Goal: Task Accomplishment & Management: Use online tool/utility

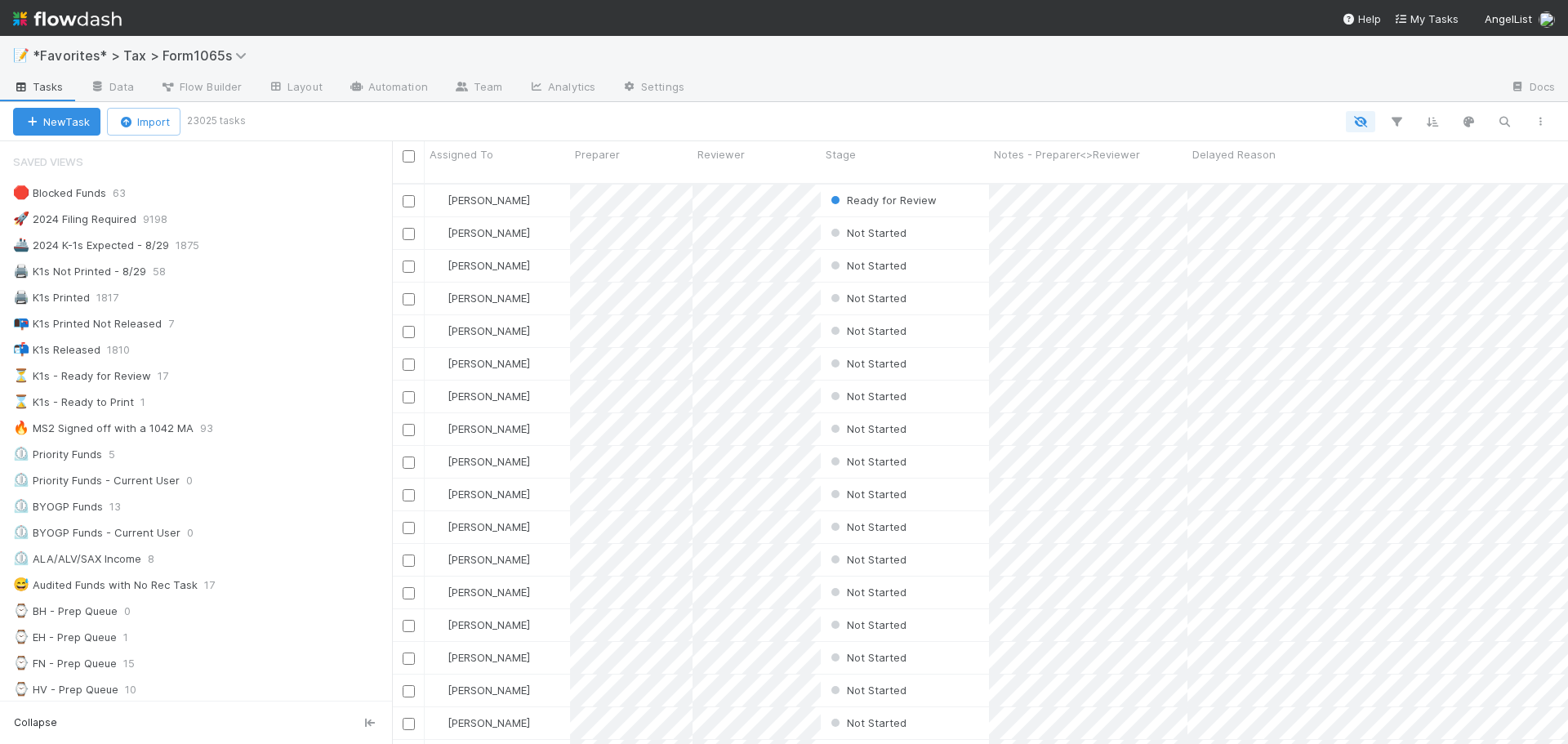
scroll to position [572, 0]
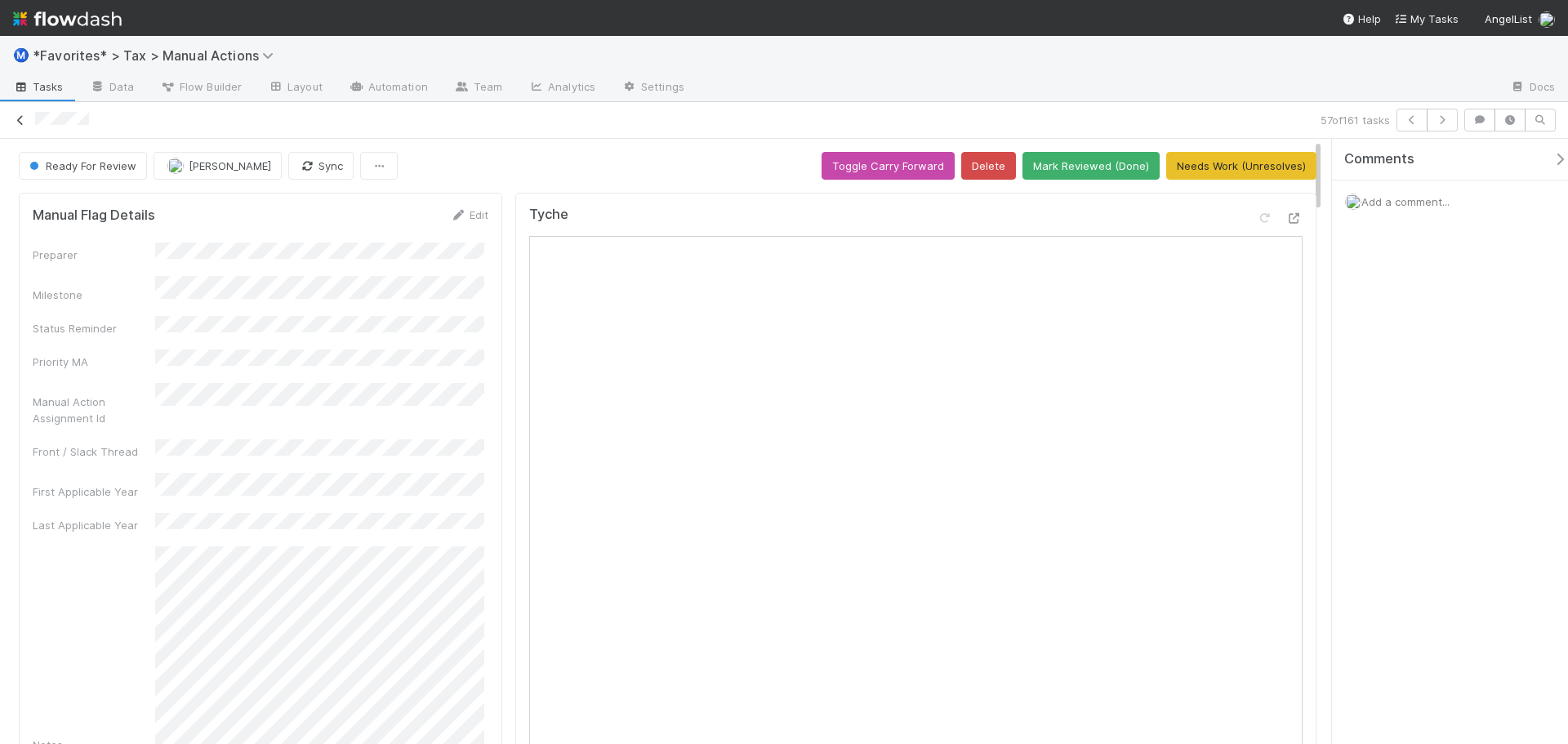
click at [24, 120] on icon at bounding box center [20, 120] width 16 height 11
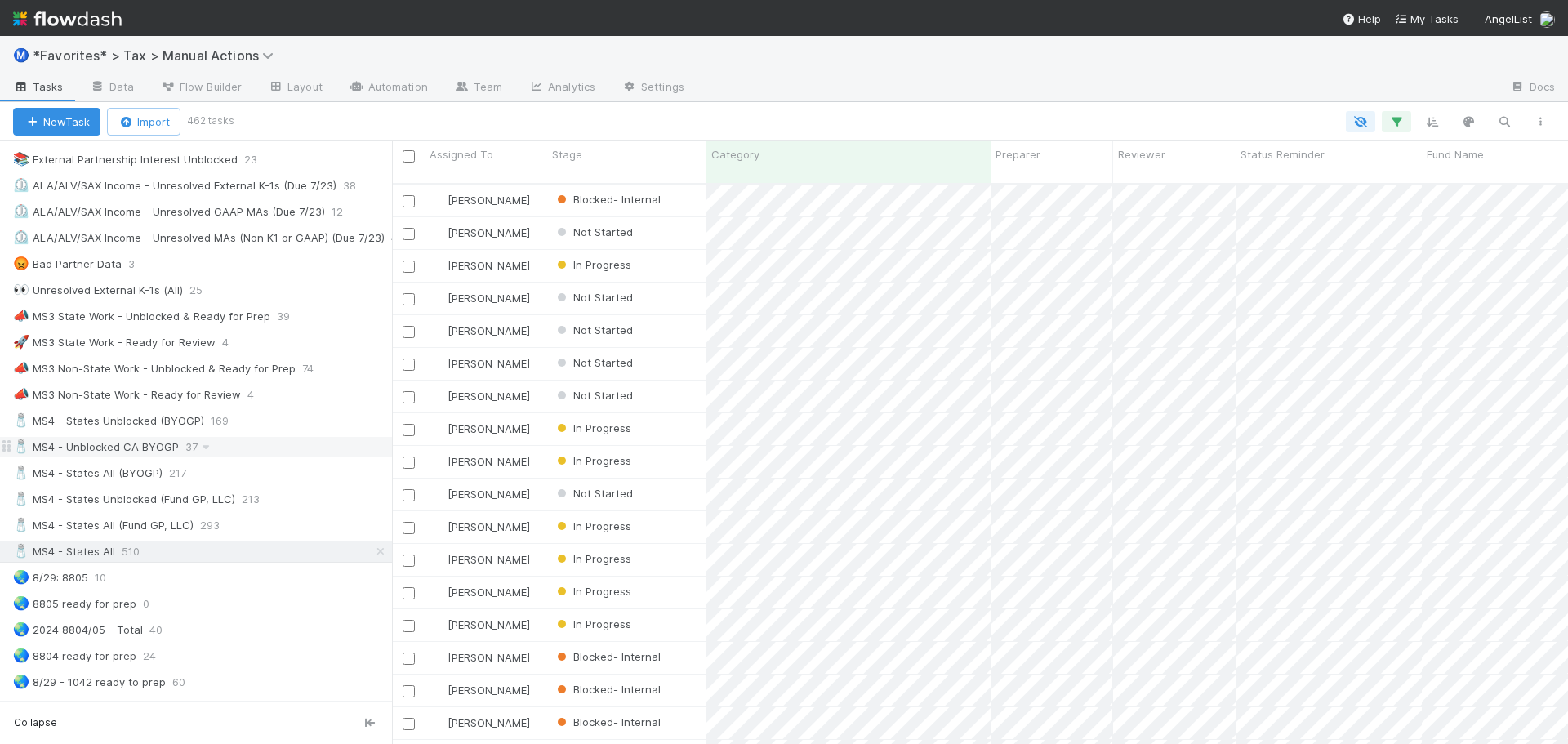
scroll to position [898, 0]
click at [270, 424] on div "🧂 MS4 - States Unblocked (BYOGP) 169" at bounding box center [202, 418] width 379 height 20
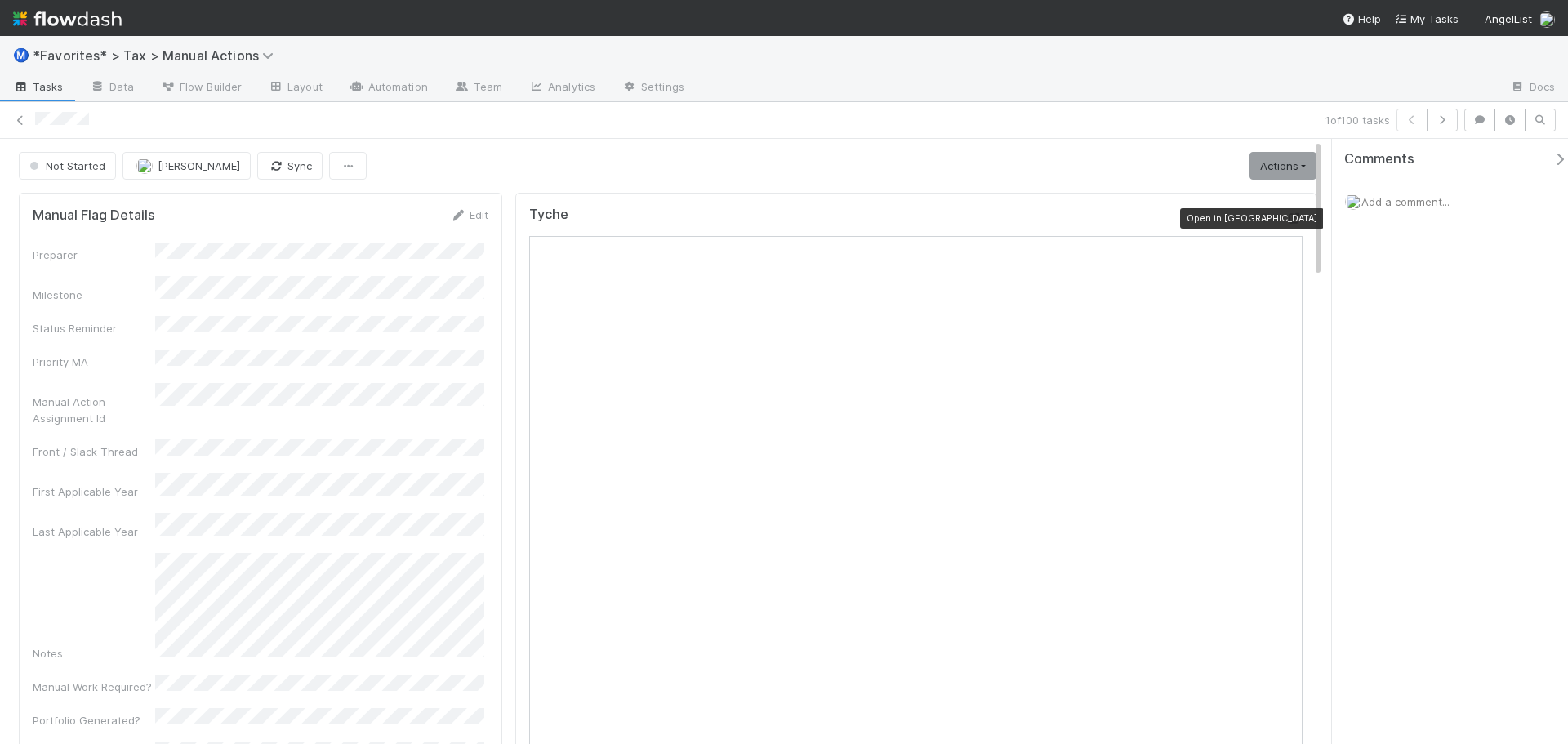
click at [1287, 220] on icon at bounding box center [1295, 218] width 16 height 11
click at [1452, 119] on button "button" at bounding box center [1443, 120] width 31 height 23
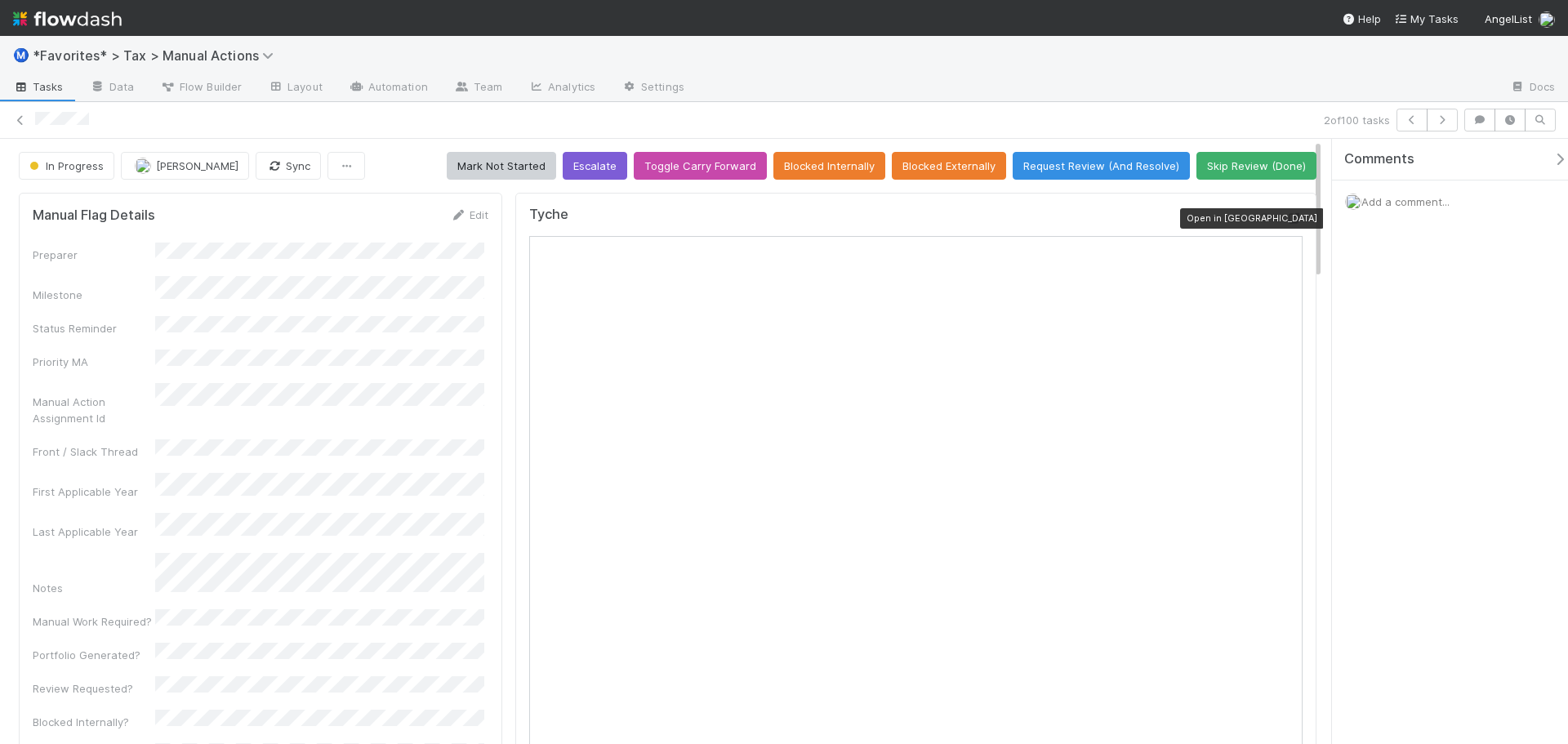
click at [1287, 220] on icon at bounding box center [1295, 218] width 16 height 11
click at [843, 57] on div "Ⓜ️ *Favorites* > Tax > Manual Actions" at bounding box center [784, 56] width 1568 height 39
click at [1438, 124] on icon "button" at bounding box center [1443, 120] width 16 height 10
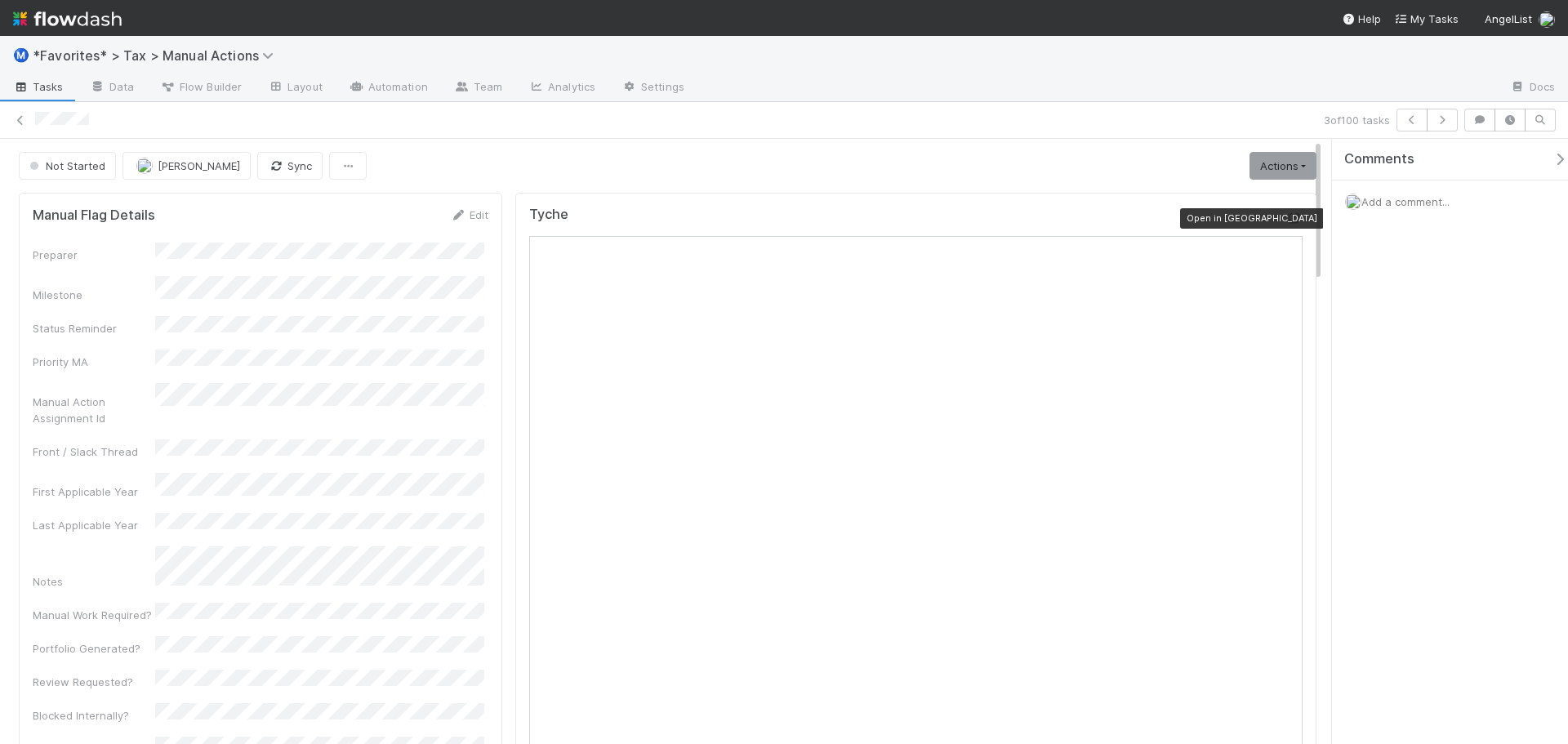
click at [1287, 221] on icon at bounding box center [1295, 218] width 16 height 11
click at [893, 160] on div "Not Started [PERSON_NAME] Sync Actions Start Escalate Toggle Carry Forward Bloc…" at bounding box center [668, 166] width 1298 height 28
drag, startPoint x: 51, startPoint y: 166, endPoint x: 151, endPoint y: 157, distance: 100.4
click at [52, 166] on div "Not Started" at bounding box center [70, 166] width 104 height 28
drag, startPoint x: 479, startPoint y: 147, endPoint x: 1160, endPoint y: 128, distance: 681.3
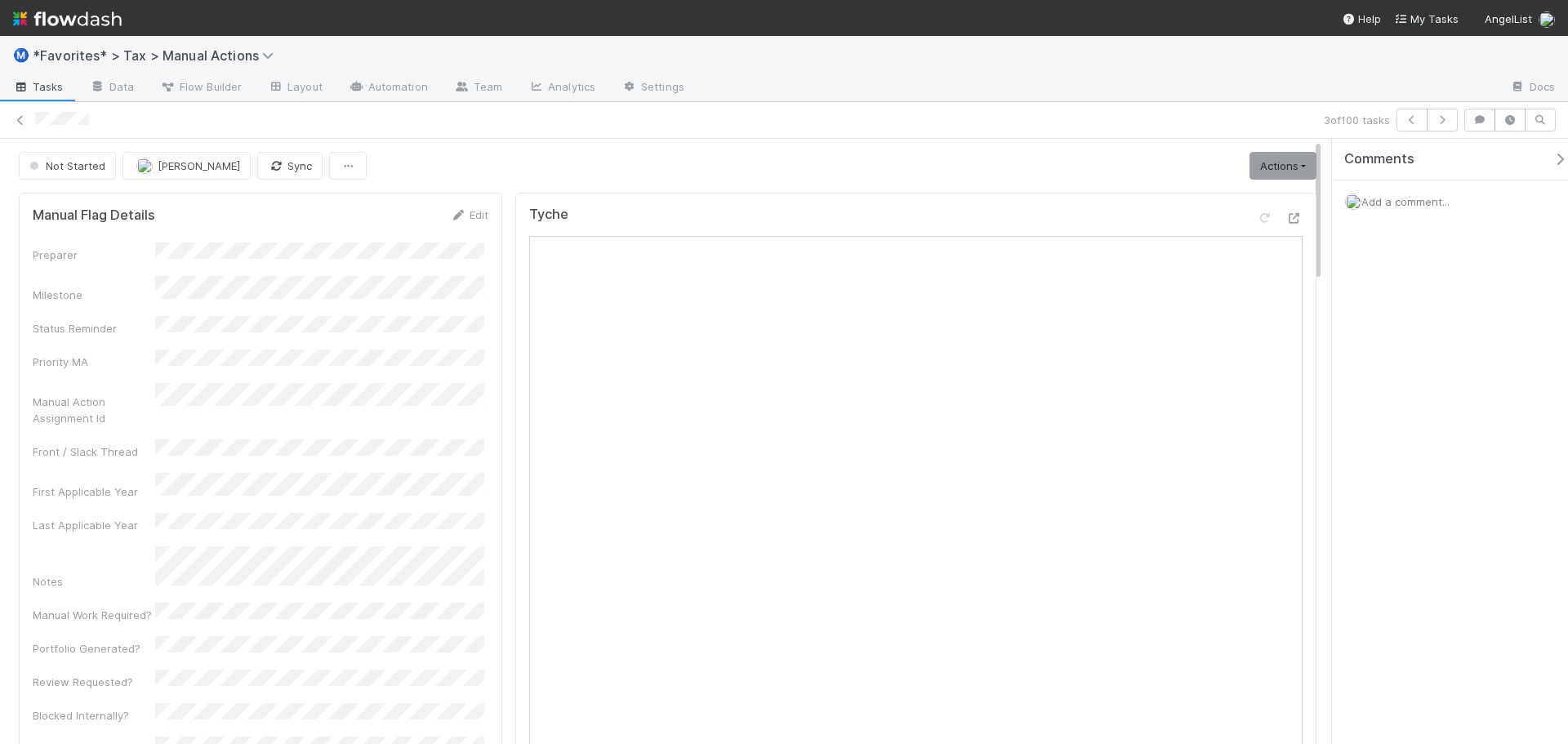
click at [1442, 119] on icon "button" at bounding box center [1443, 120] width 16 height 10
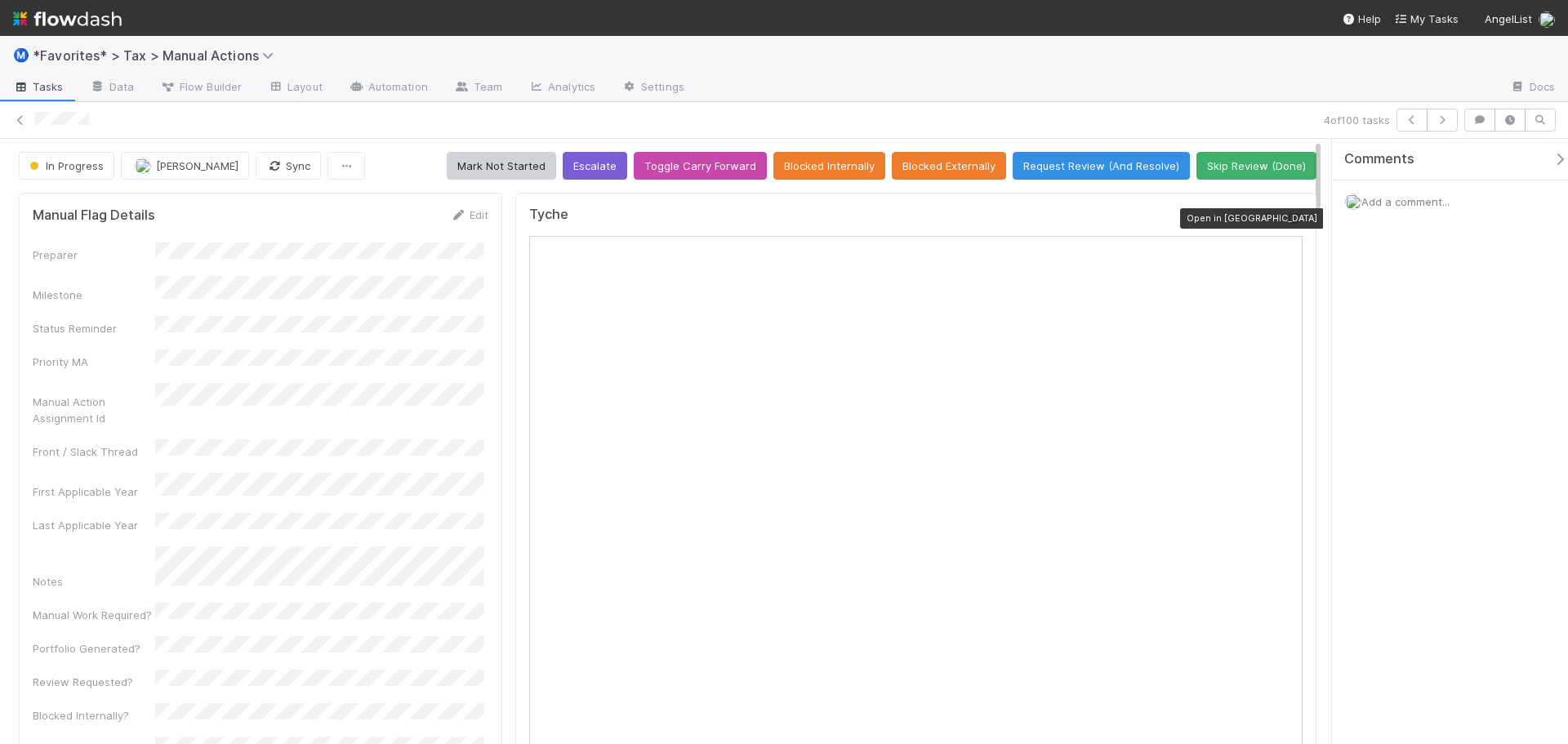
click at [1288, 214] on icon at bounding box center [1295, 218] width 16 height 11
click at [1456, 116] on button "button" at bounding box center [1443, 120] width 31 height 23
click at [1438, 118] on icon "button" at bounding box center [1443, 120] width 16 height 10
click at [1287, 224] on icon at bounding box center [1295, 218] width 16 height 11
click at [1456, 116] on button "button" at bounding box center [1443, 120] width 31 height 23
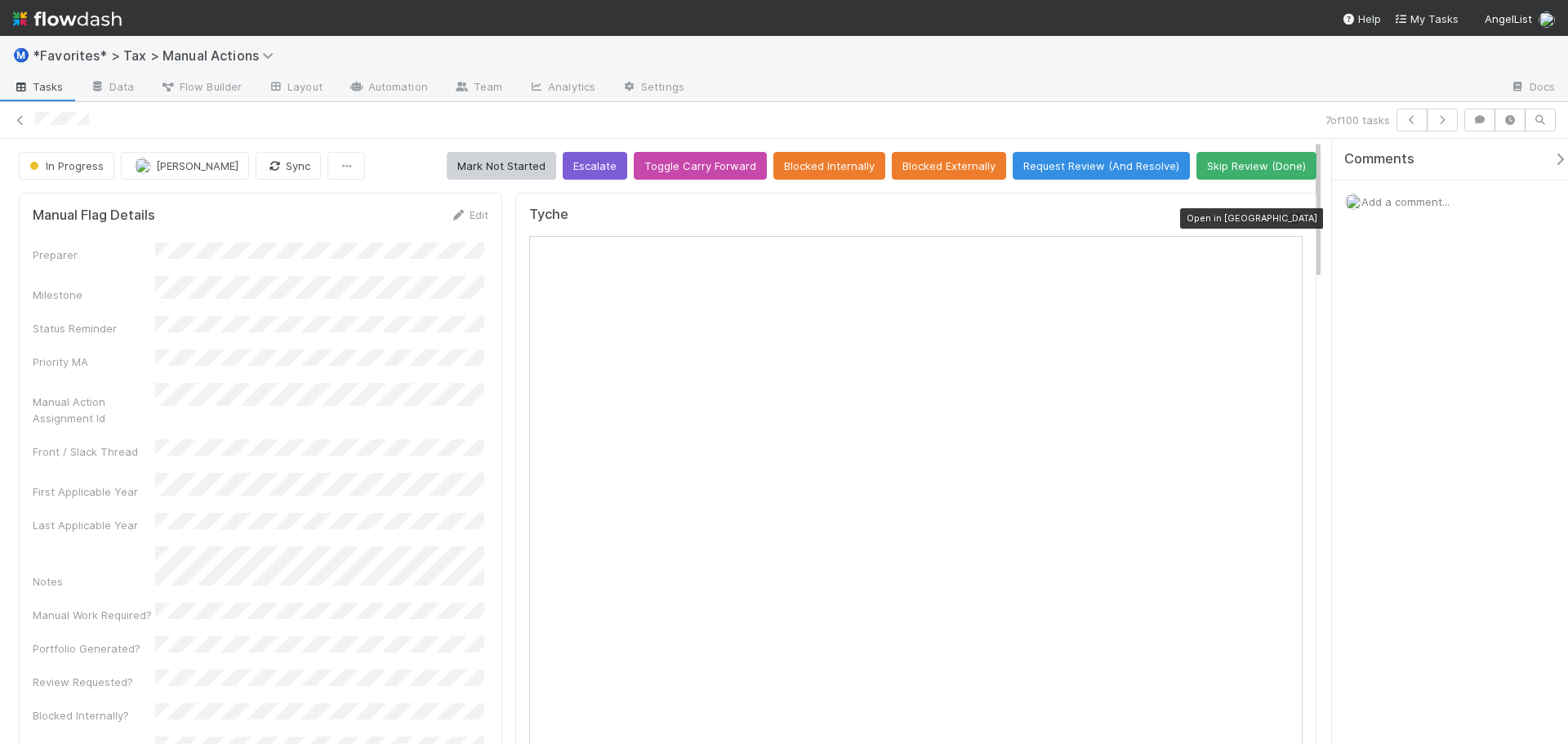
click at [1287, 221] on icon at bounding box center [1295, 218] width 16 height 11
click at [1448, 120] on icon "button" at bounding box center [1443, 120] width 16 height 10
click at [1453, 123] on button "button" at bounding box center [1443, 120] width 31 height 23
click at [65, 13] on img at bounding box center [67, 19] width 109 height 28
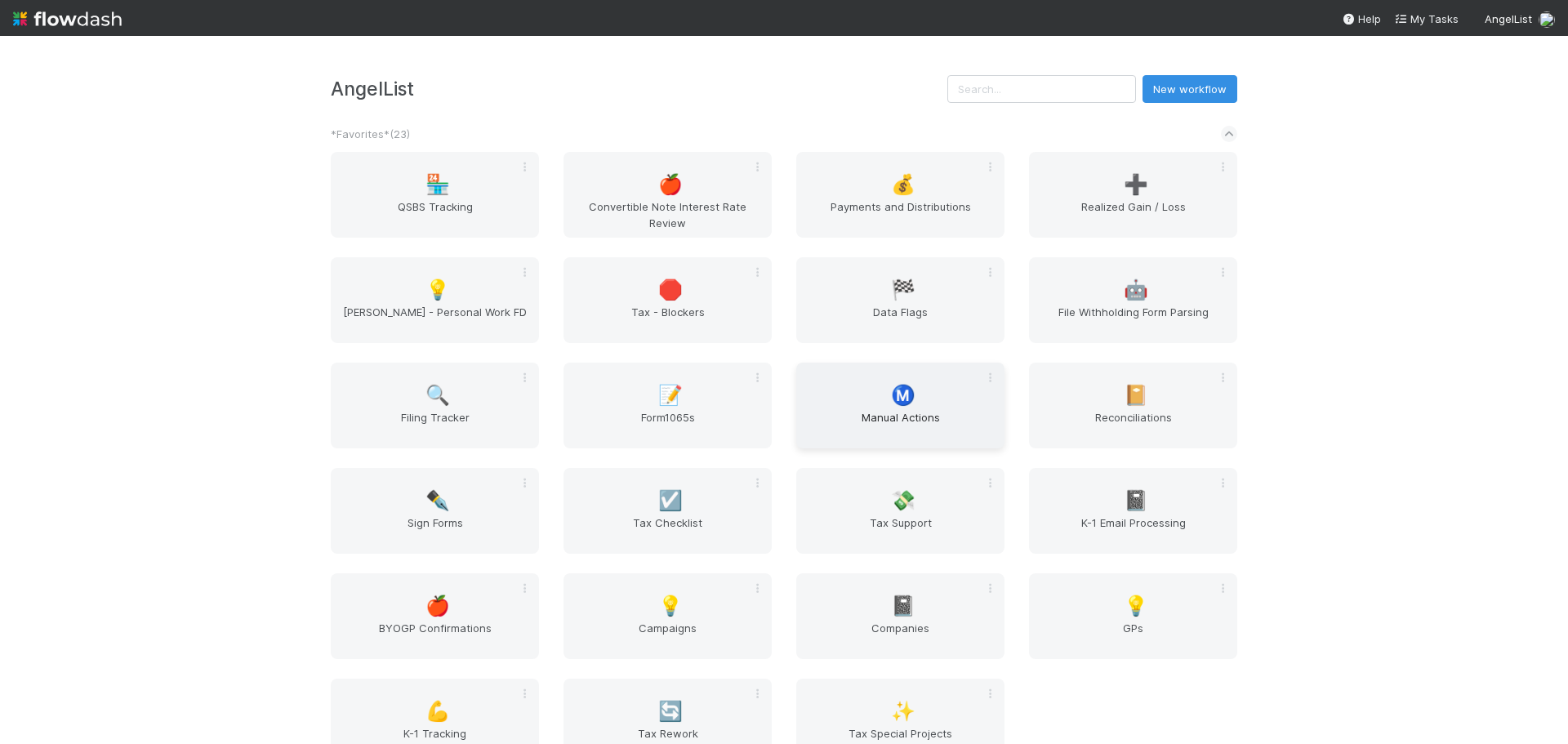
click at [946, 415] on span "Manual Actions" at bounding box center [901, 425] width 195 height 33
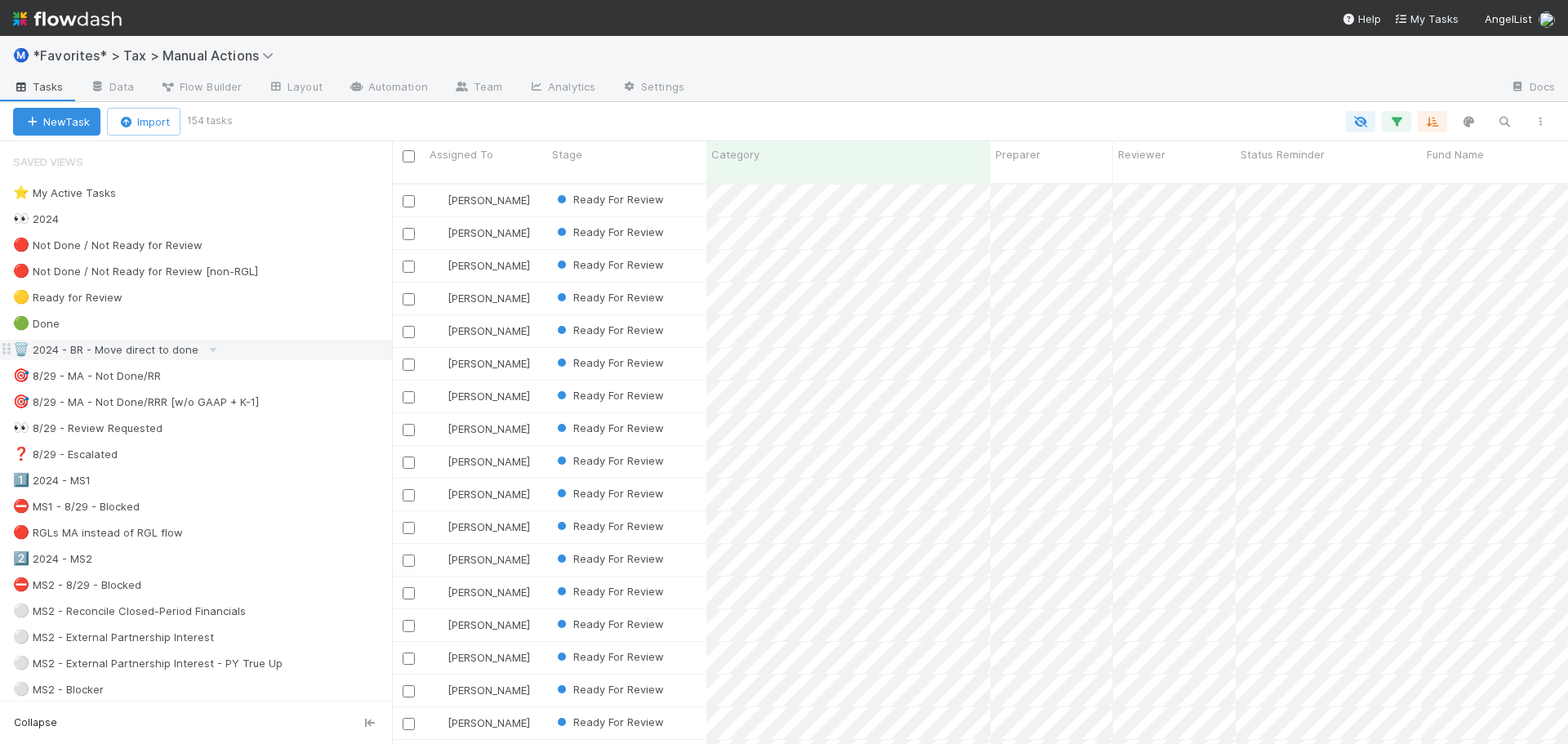
scroll to position [13, 13]
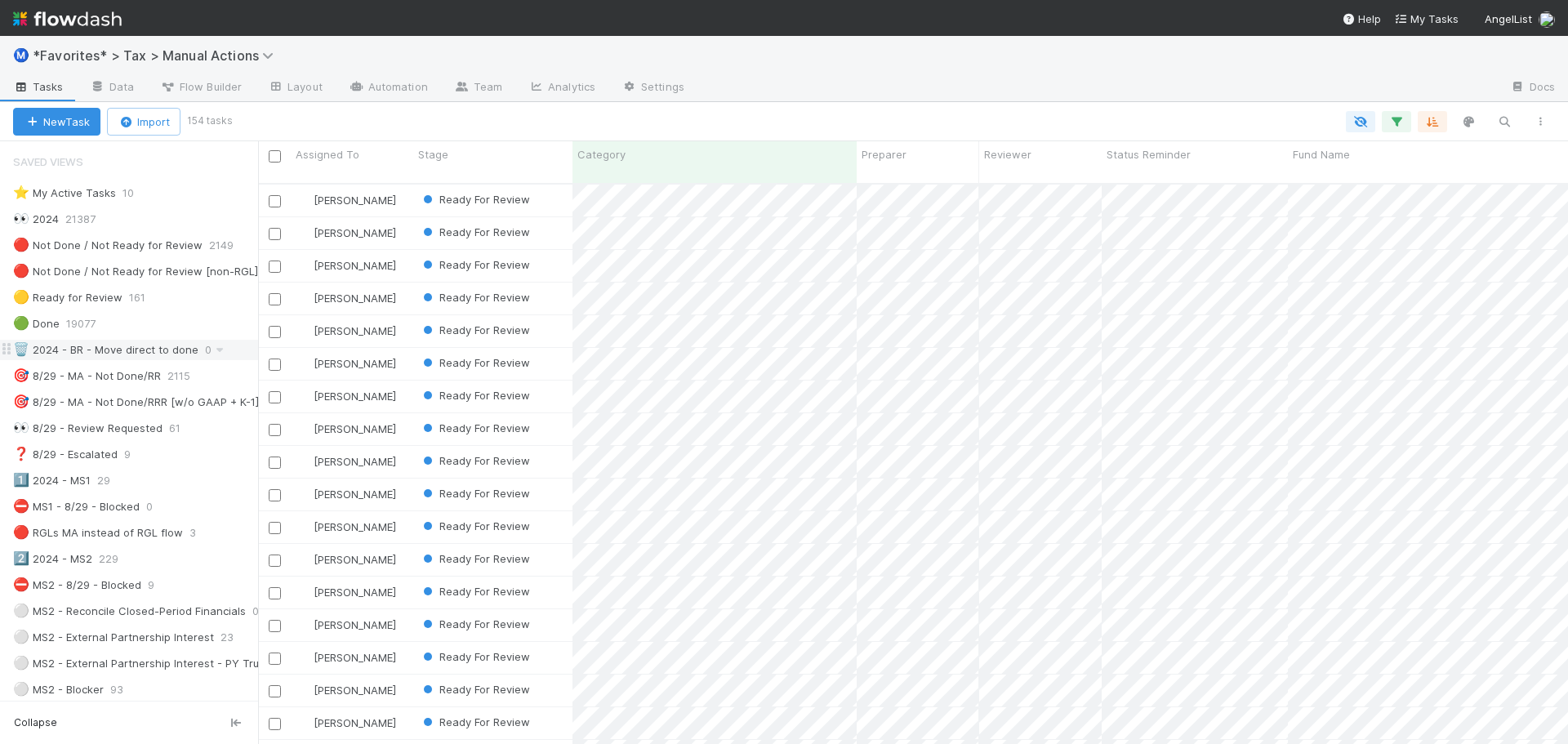
drag, startPoint x: 395, startPoint y: 340, endPoint x: 258, endPoint y: 345, distance: 137.1
click at [258, 345] on div at bounding box center [258, 442] width 1 height 602
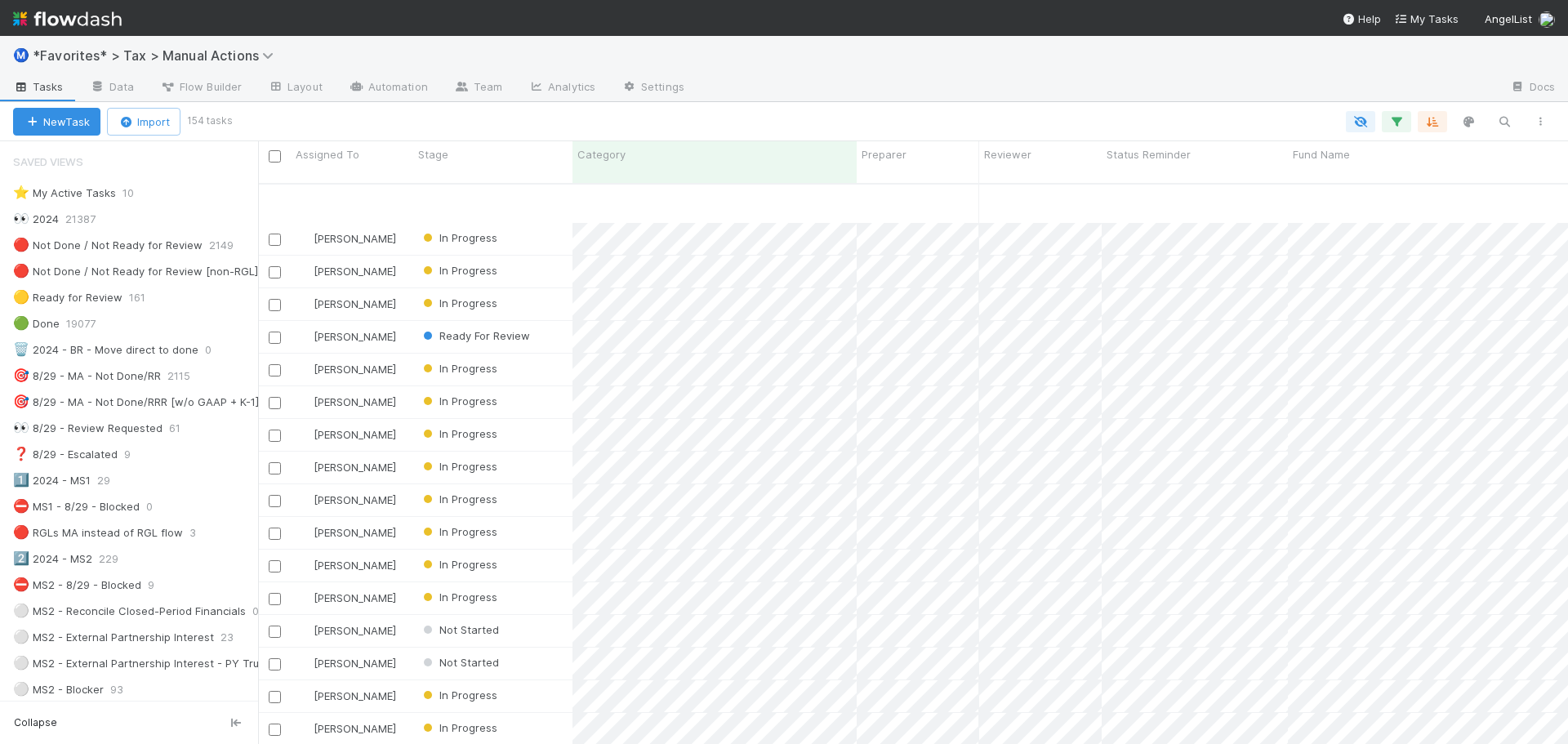
scroll to position [4469, 0]
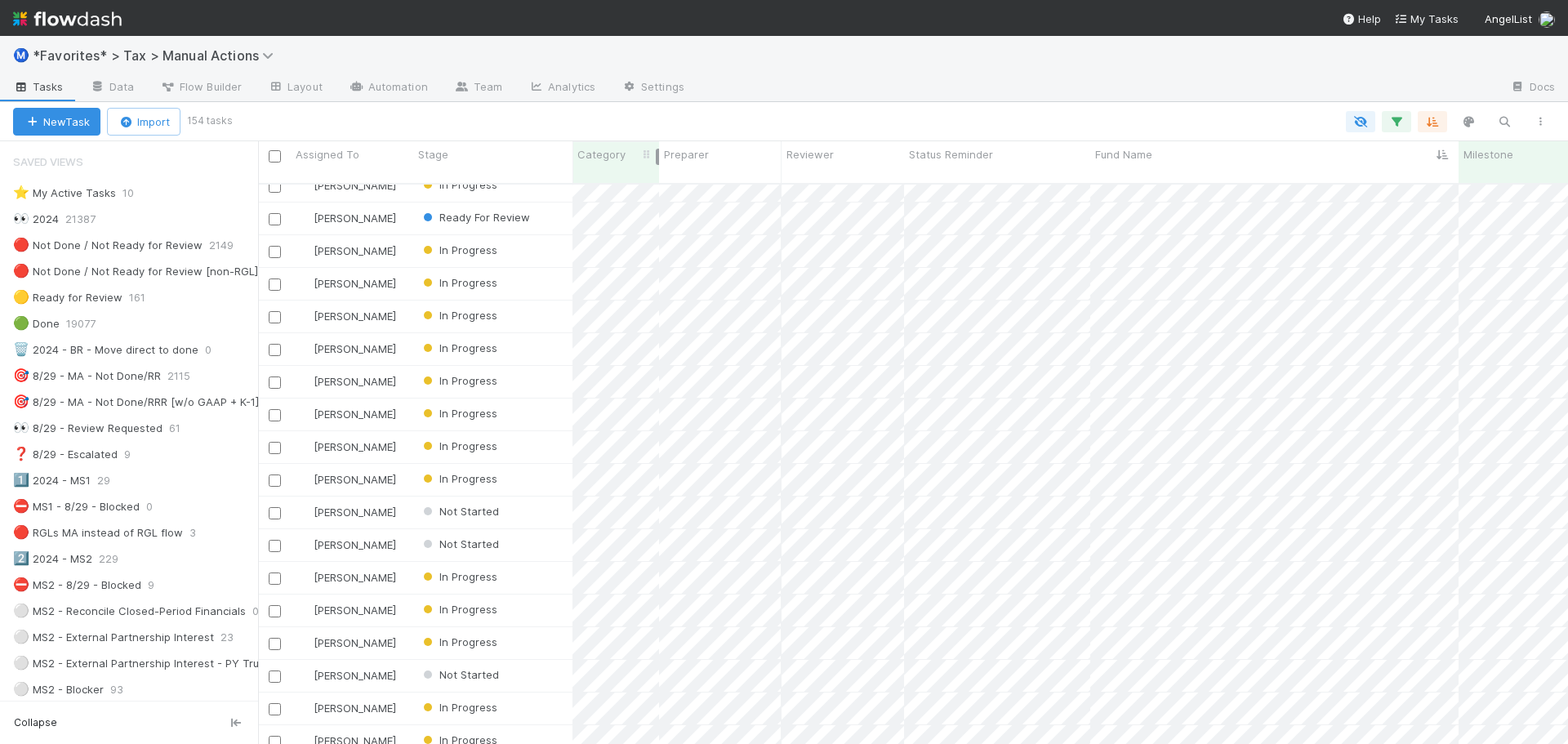
drag, startPoint x: 855, startPoint y: 154, endPoint x: 657, endPoint y: 164, distance: 198.3
click at [657, 164] on div at bounding box center [657, 157] width 3 height 16
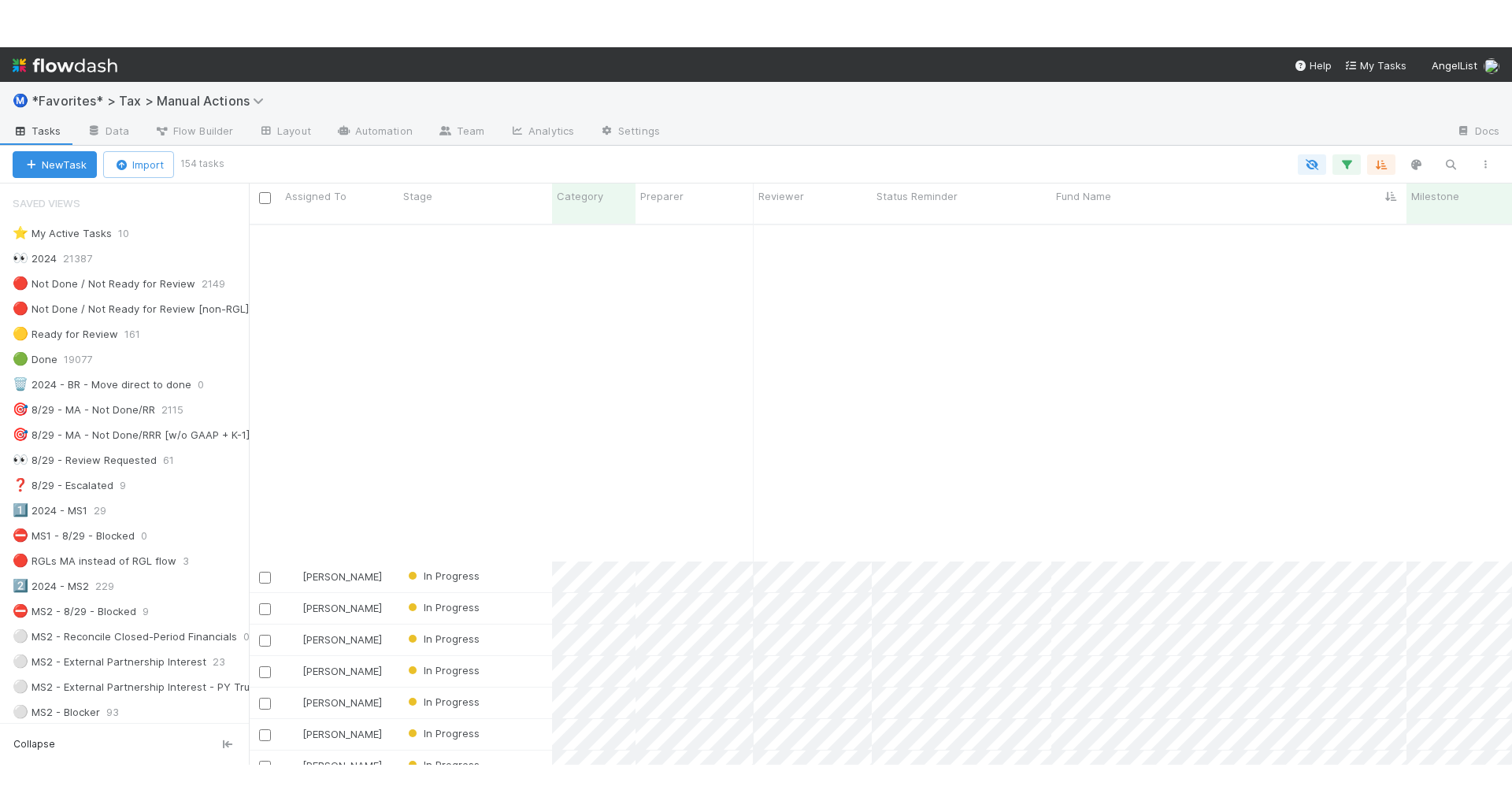
scroll to position [1476, 0]
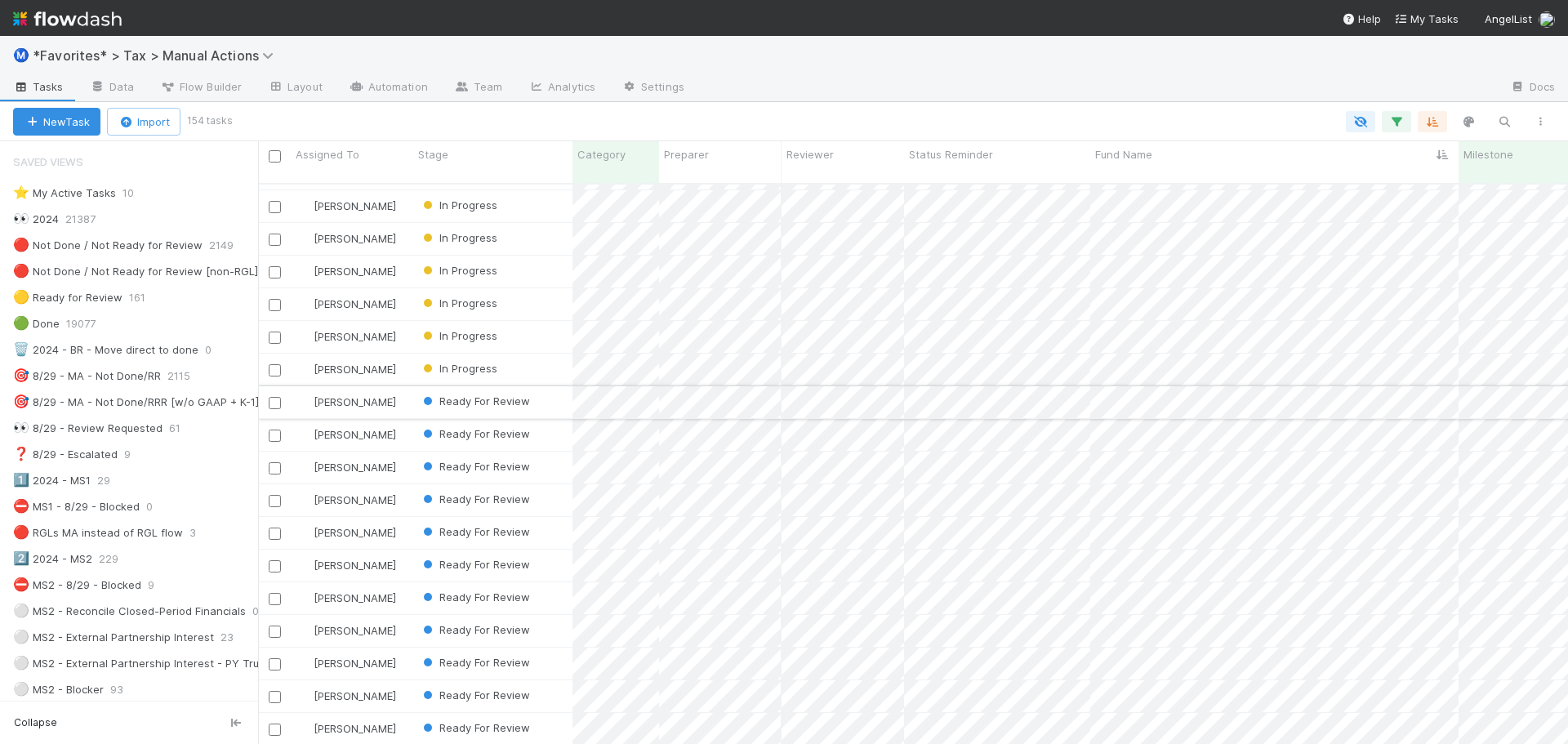
click at [548, 392] on div "Ready For Review" at bounding box center [493, 401] width 159 height 32
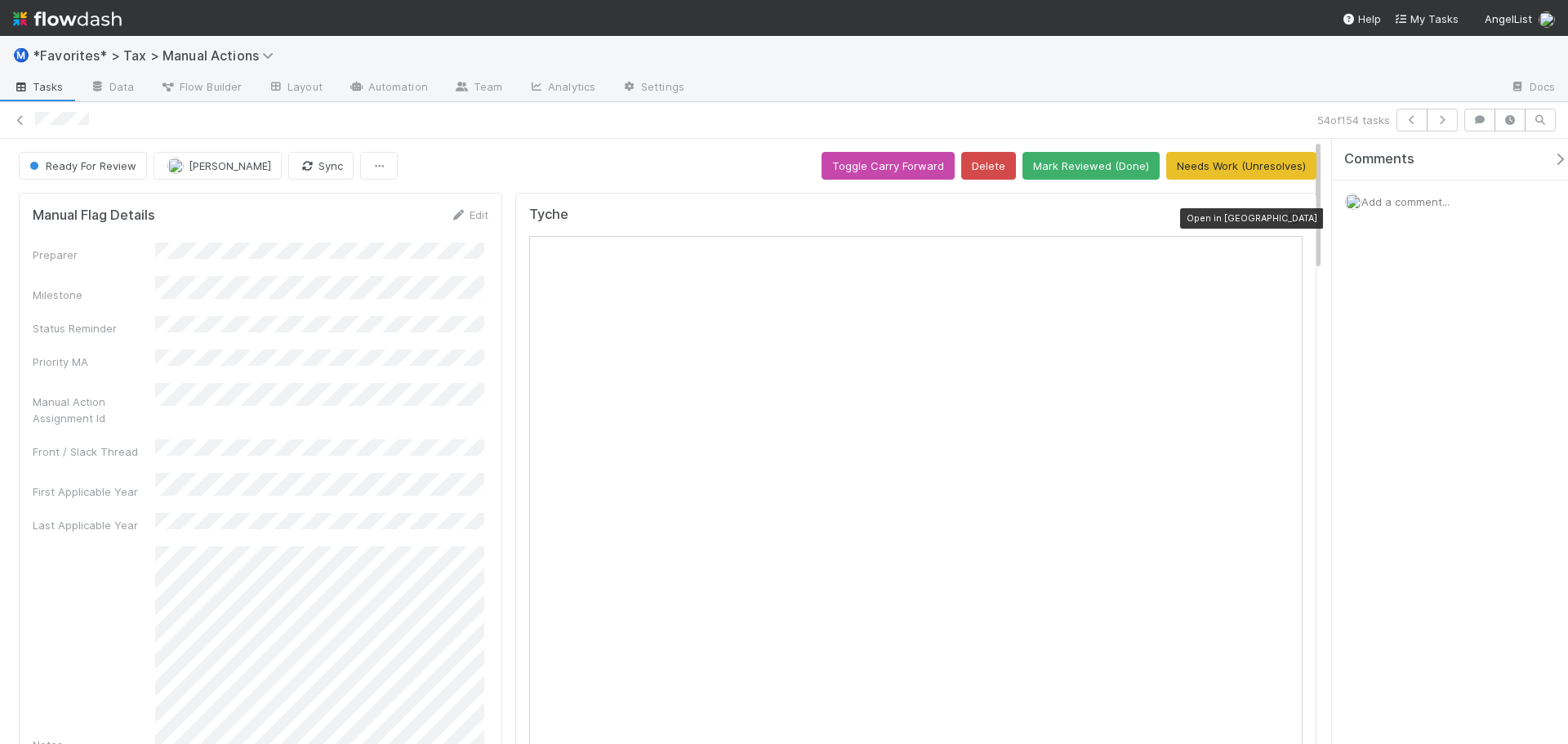
click at [1287, 218] on icon at bounding box center [1295, 218] width 16 height 11
